Goal: Download file/media

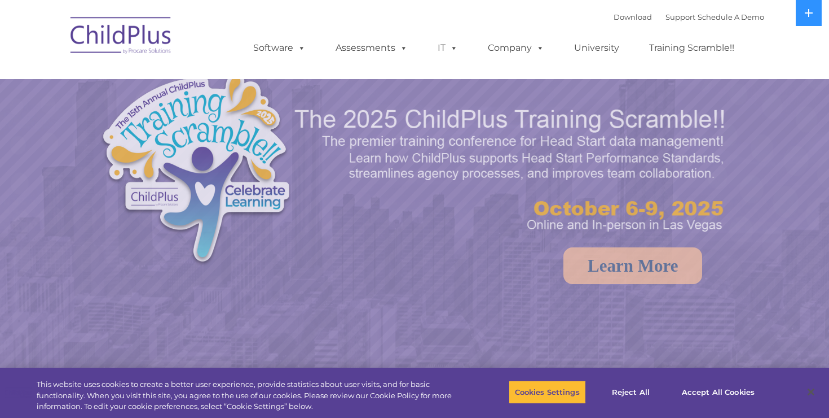
select select "MEDIUM"
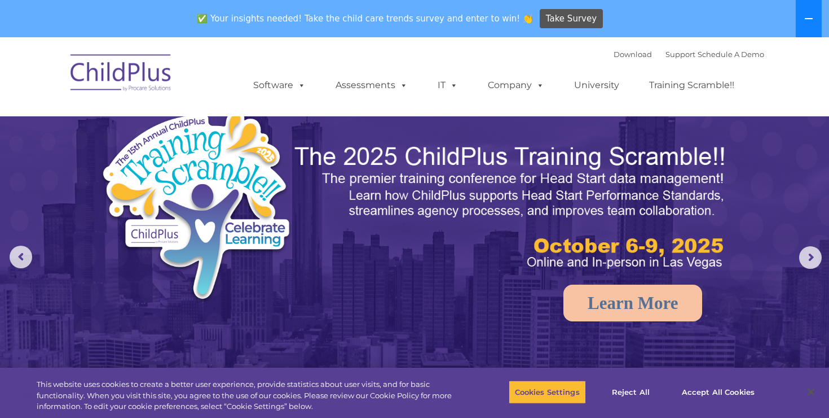
click at [813, 28] on button at bounding box center [809, 18] width 26 height 37
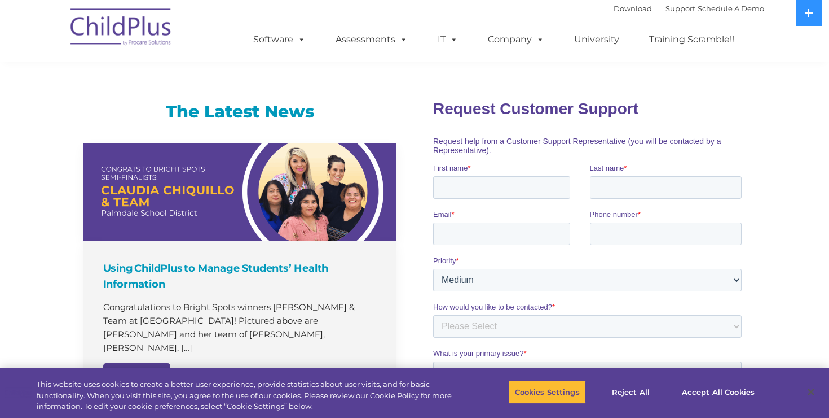
scroll to position [683, 0]
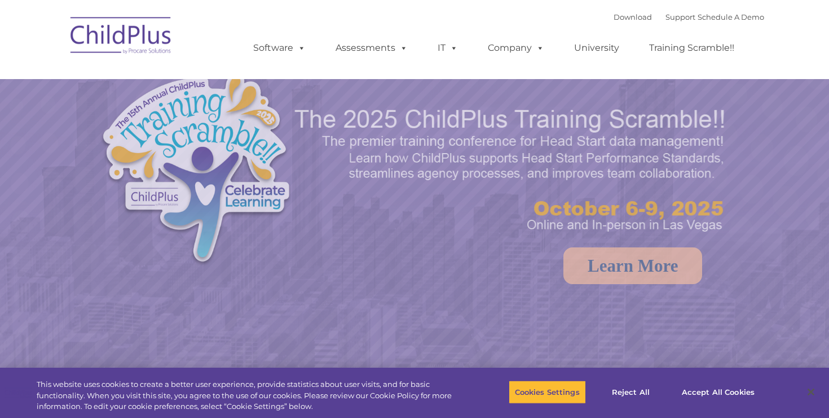
select select "MEDIUM"
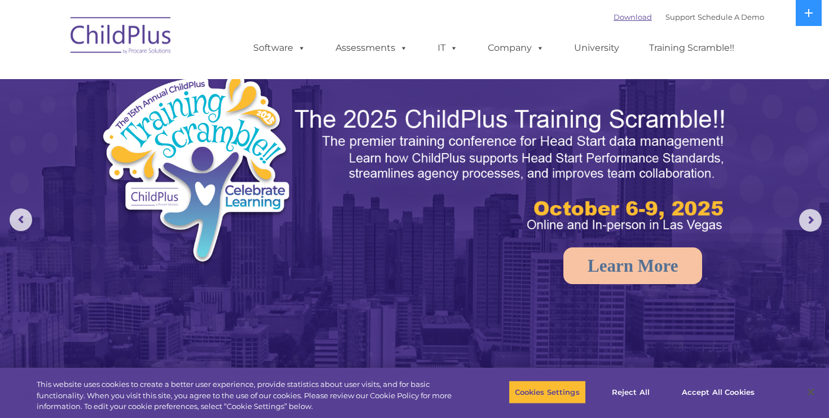
click at [622, 17] on link "Download" at bounding box center [633, 16] width 38 height 9
